Goal: Navigation & Orientation: Find specific page/section

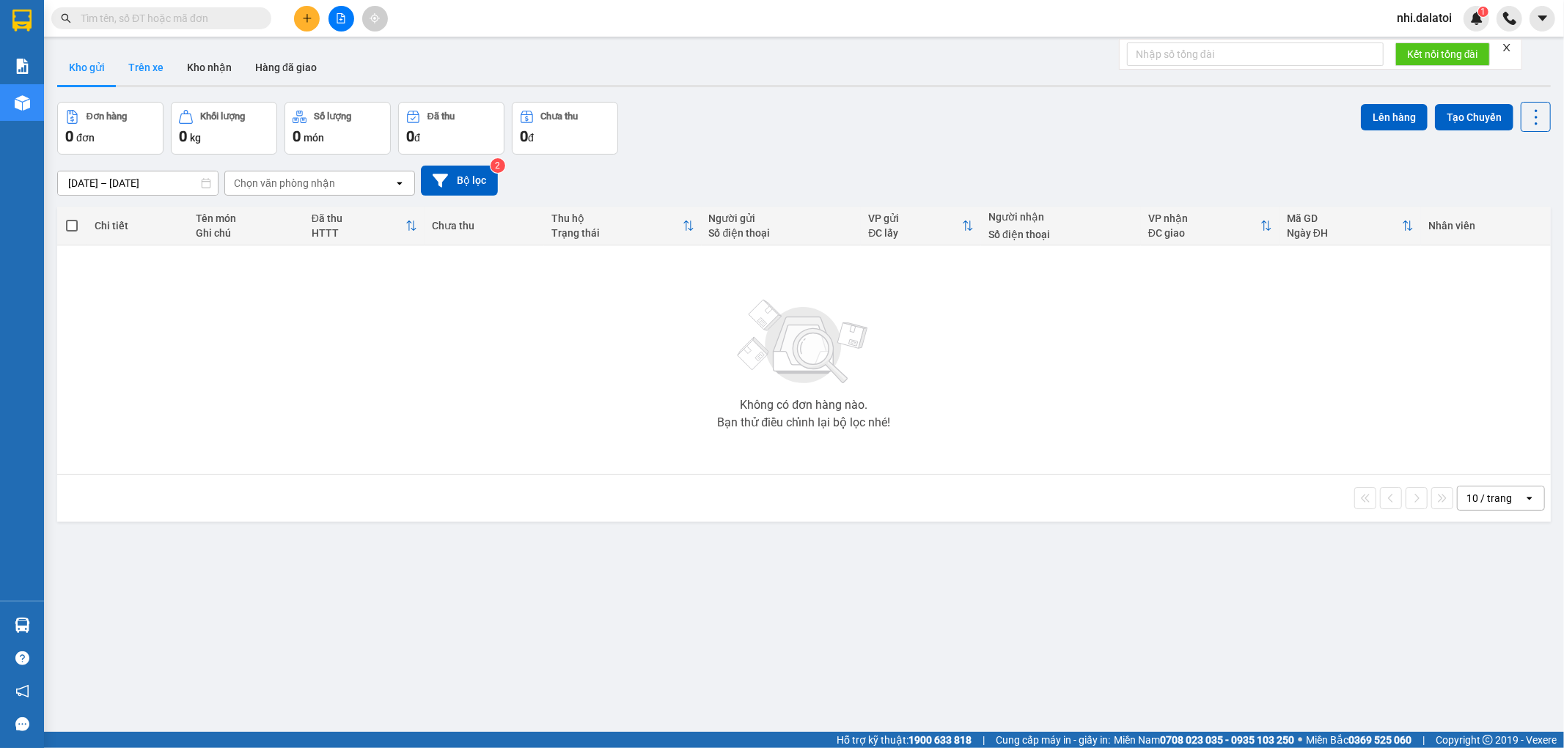
click at [144, 67] on button "Trên xe" at bounding box center [146, 67] width 59 height 35
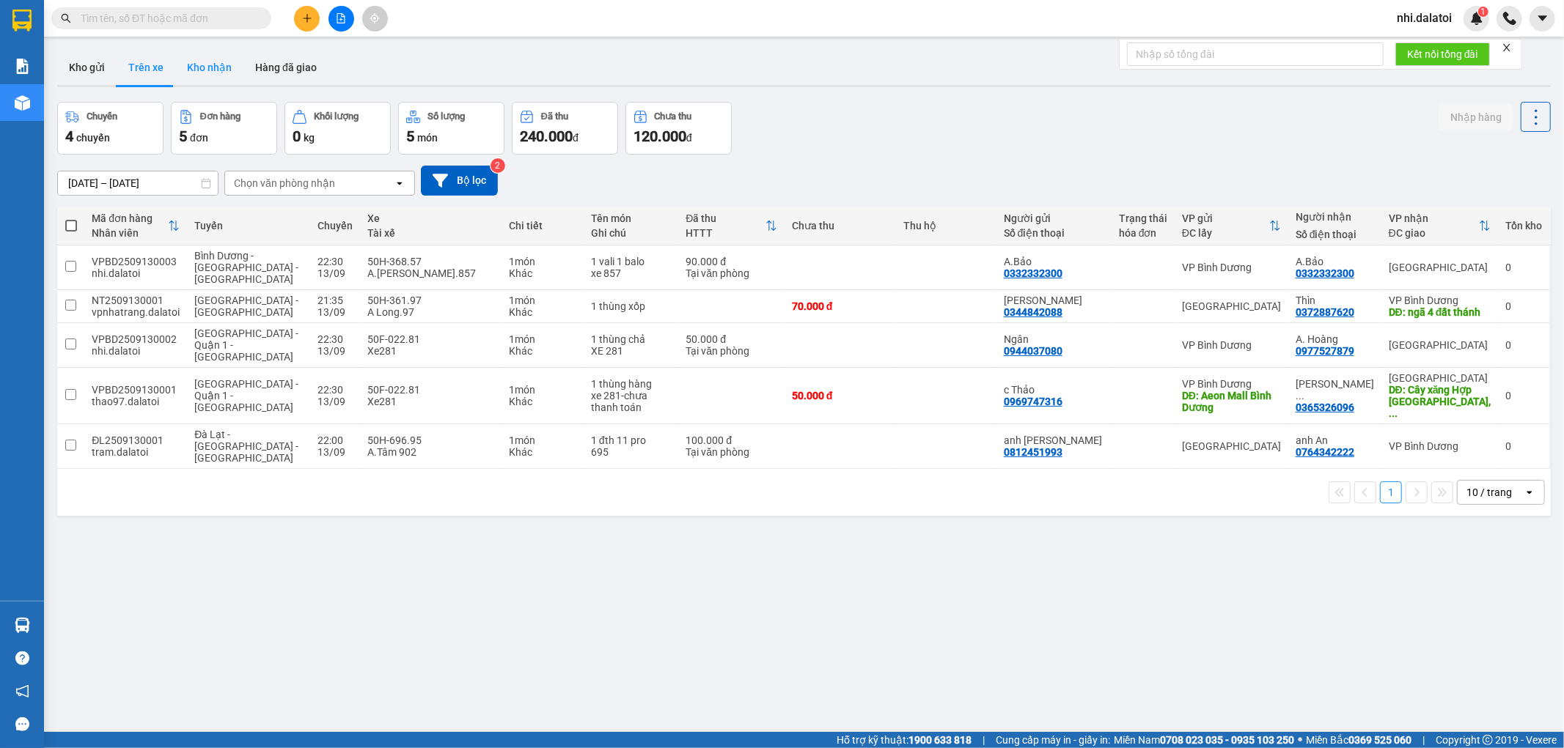
click at [191, 62] on button "Kho nhận" at bounding box center [209, 67] width 68 height 35
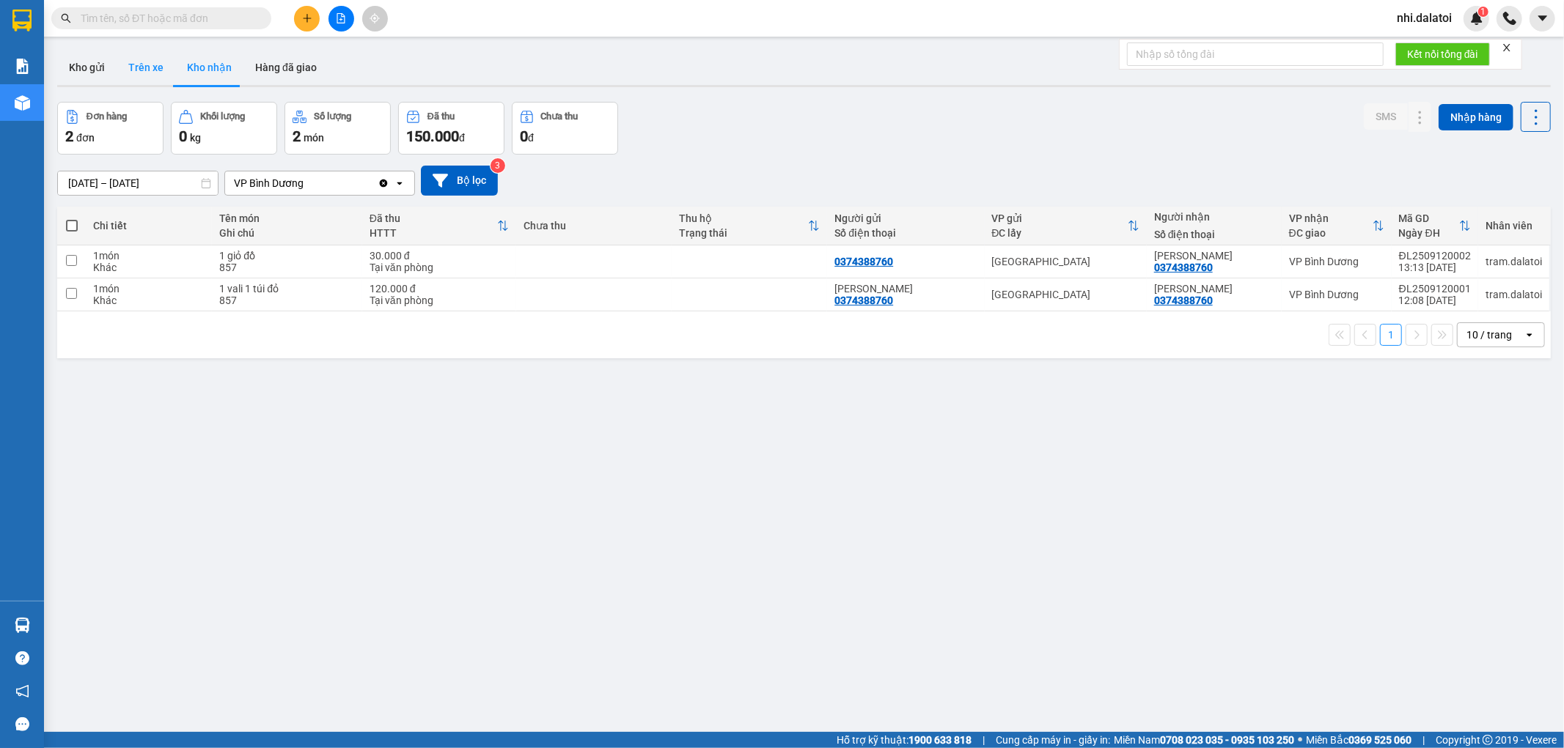
click at [144, 61] on button "Trên xe" at bounding box center [146, 67] width 59 height 35
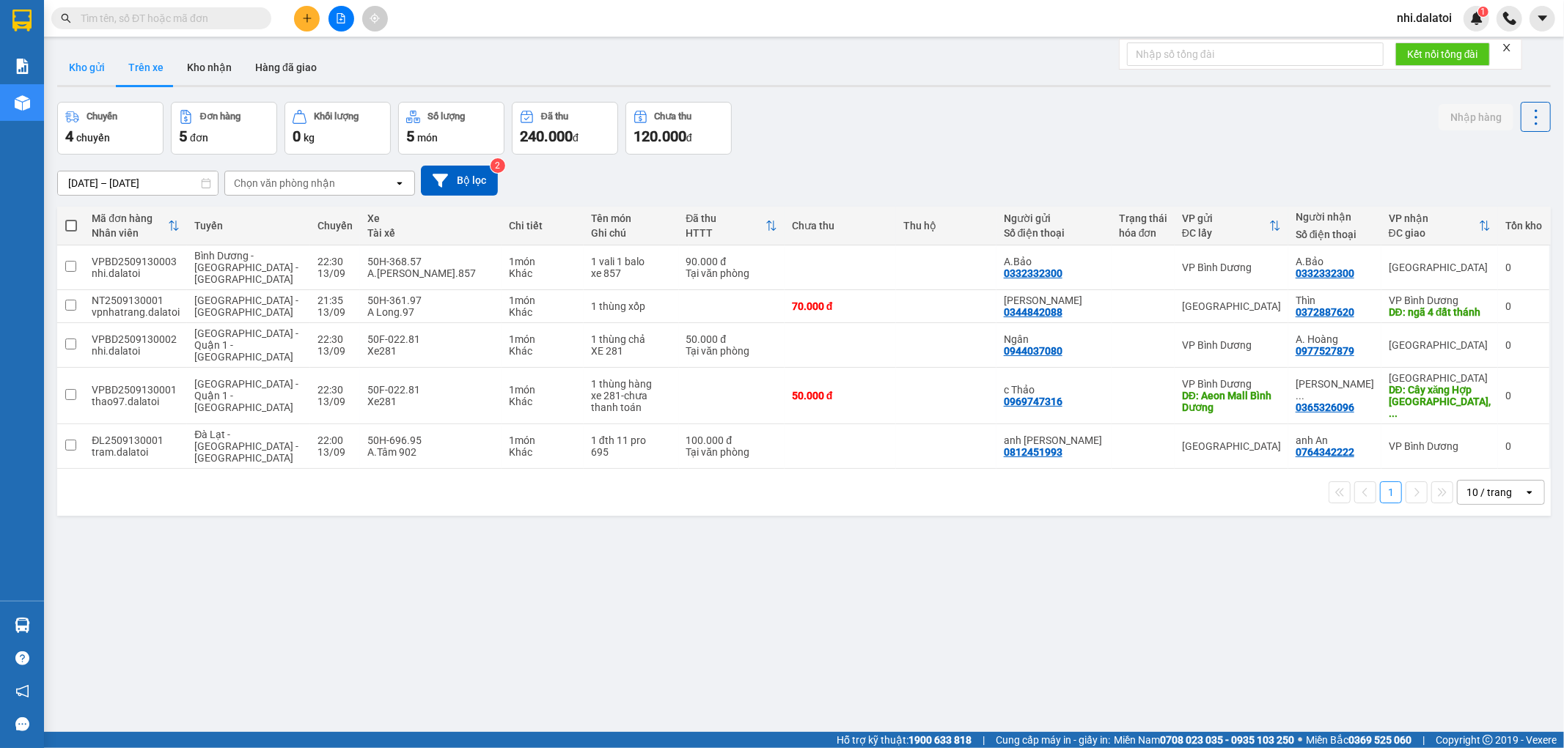
click at [69, 54] on button "Kho gửi" at bounding box center [86, 67] width 59 height 35
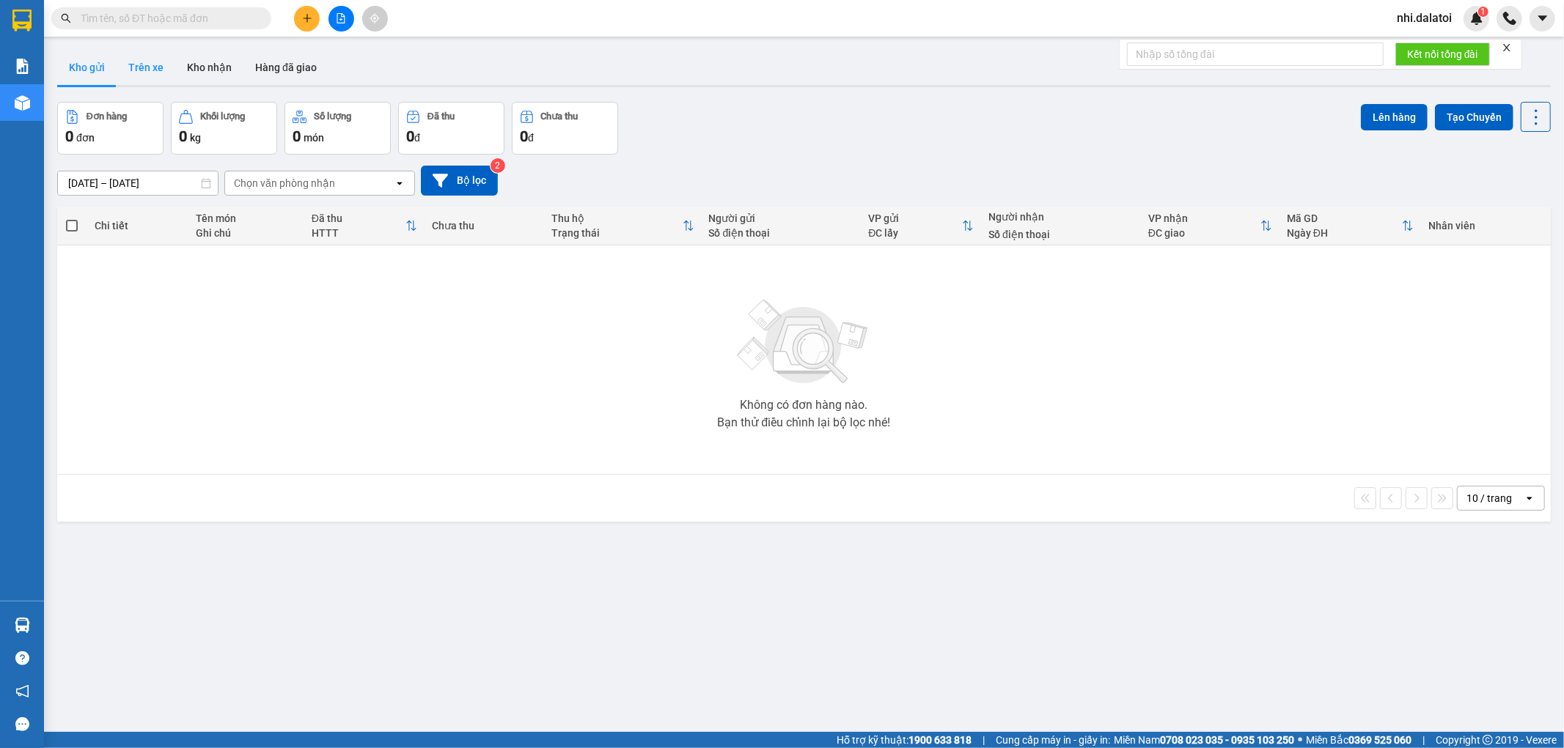
click at [158, 68] on button "Trên xe" at bounding box center [146, 67] width 59 height 35
